Goal: Transaction & Acquisition: Book appointment/travel/reservation

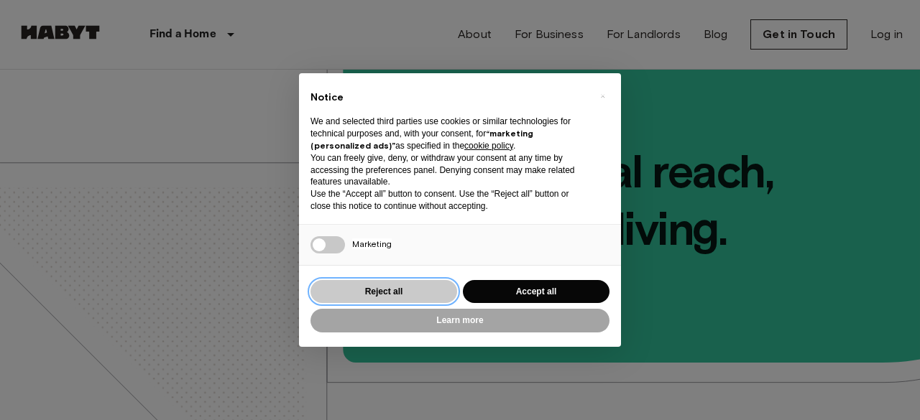
click at [391, 291] on button "Reject all" at bounding box center [383, 292] width 147 height 24
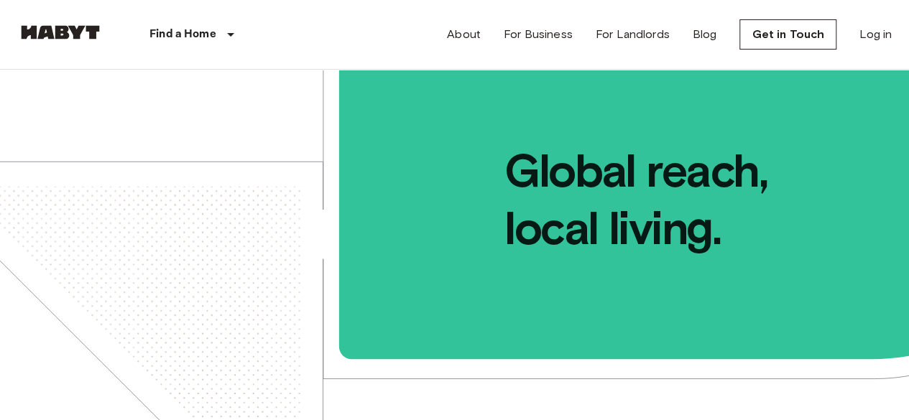
click at [66, 45] on div "Find a Home [GEOGRAPHIC_DATA] [GEOGRAPHIC_DATA] [GEOGRAPHIC_DATA] [GEOGRAPHIC_D…" at bounding box center [151, 34] width 268 height 69
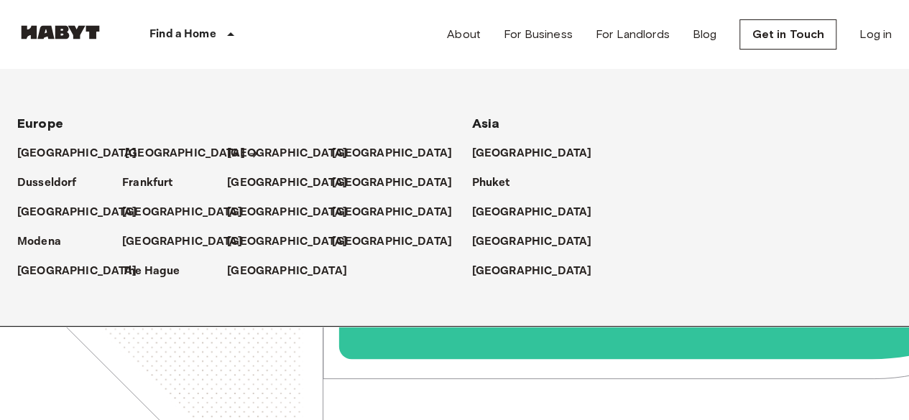
click at [136, 150] on p "[GEOGRAPHIC_DATA]" at bounding box center [185, 153] width 120 height 17
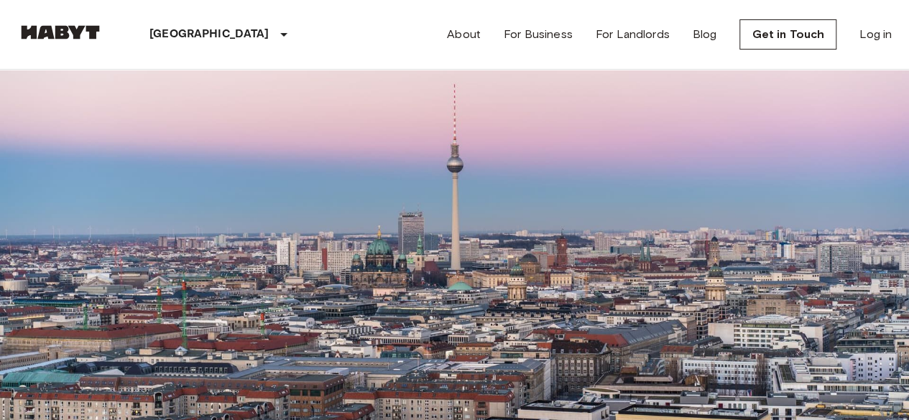
click at [119, 193] on input "Max price" at bounding box center [68, 200] width 102 height 14
type input "***"
click at [105, 139] on input "Move-in date" at bounding box center [68, 131] width 102 height 14
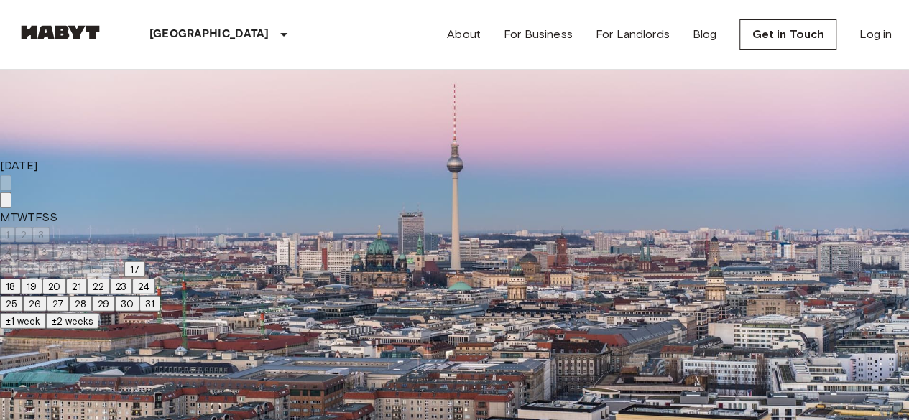
click at [17, 208] on icon "Next month" at bounding box center [14, 212] width 5 height 9
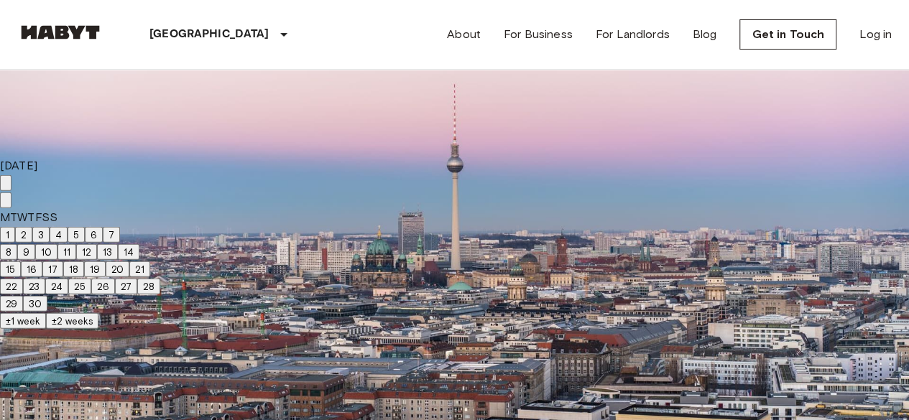
click at [15, 236] on button "1" at bounding box center [7, 235] width 15 height 16
type input "**********"
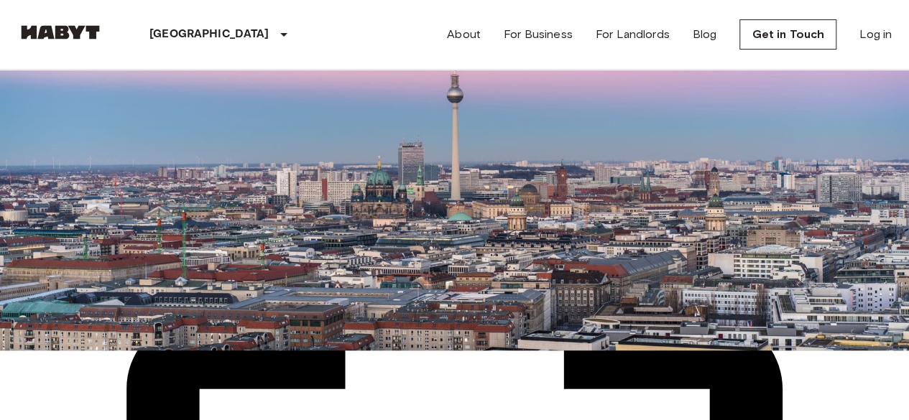
scroll to position [652, 0]
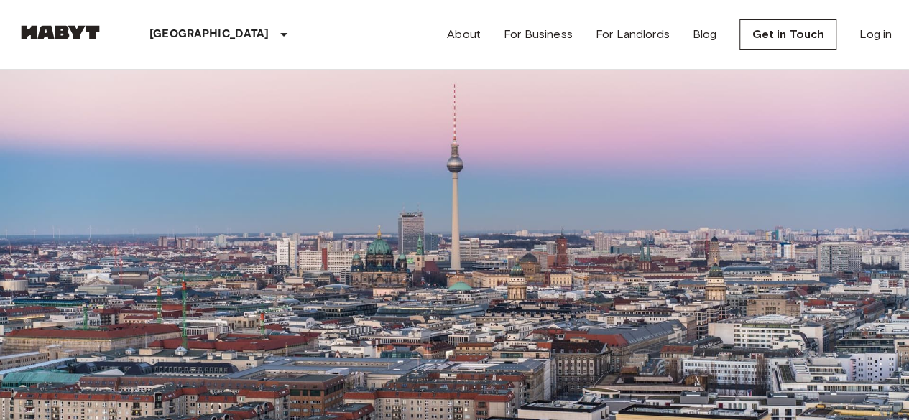
scroll to position [674, 0]
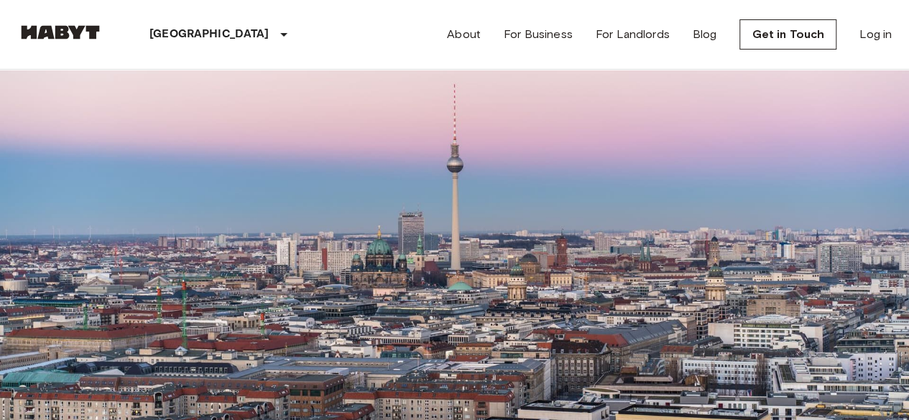
scroll to position [1267, 0]
